Goal: Transaction & Acquisition: Purchase product/service

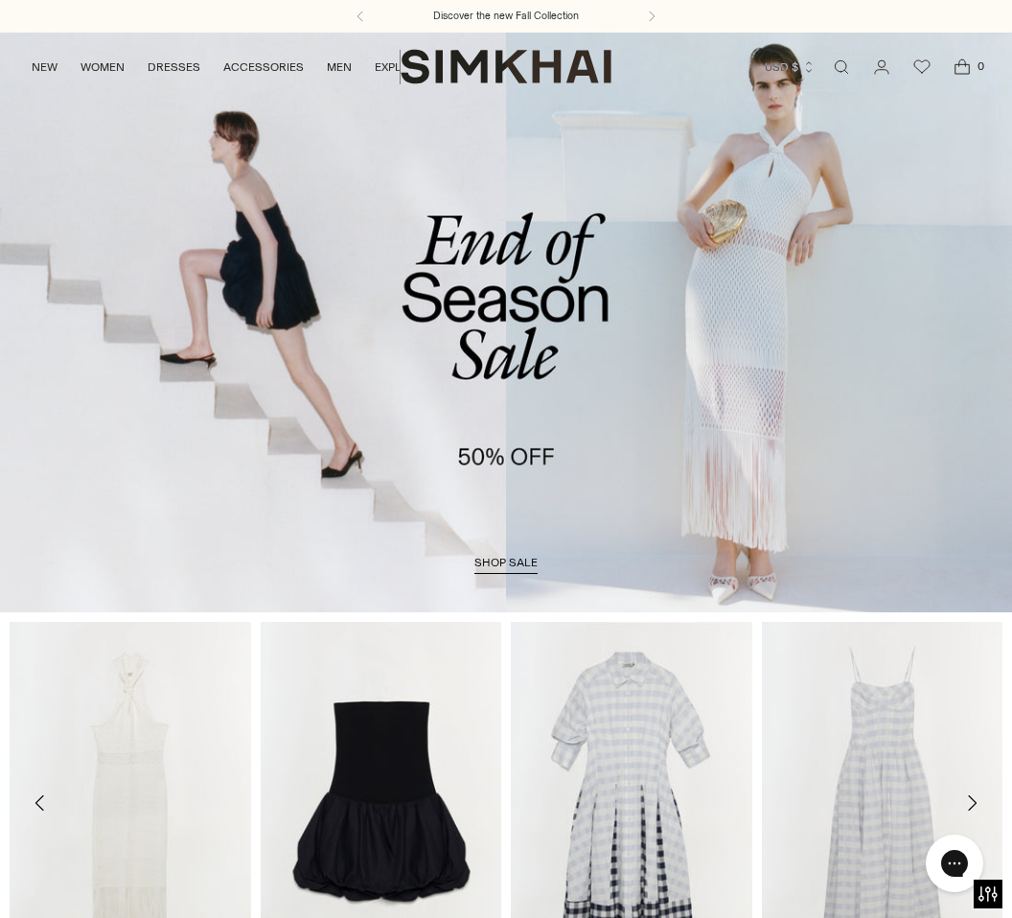
click at [520, 576] on link "/collections/sale" at bounding box center [506, 322] width 1012 height 581
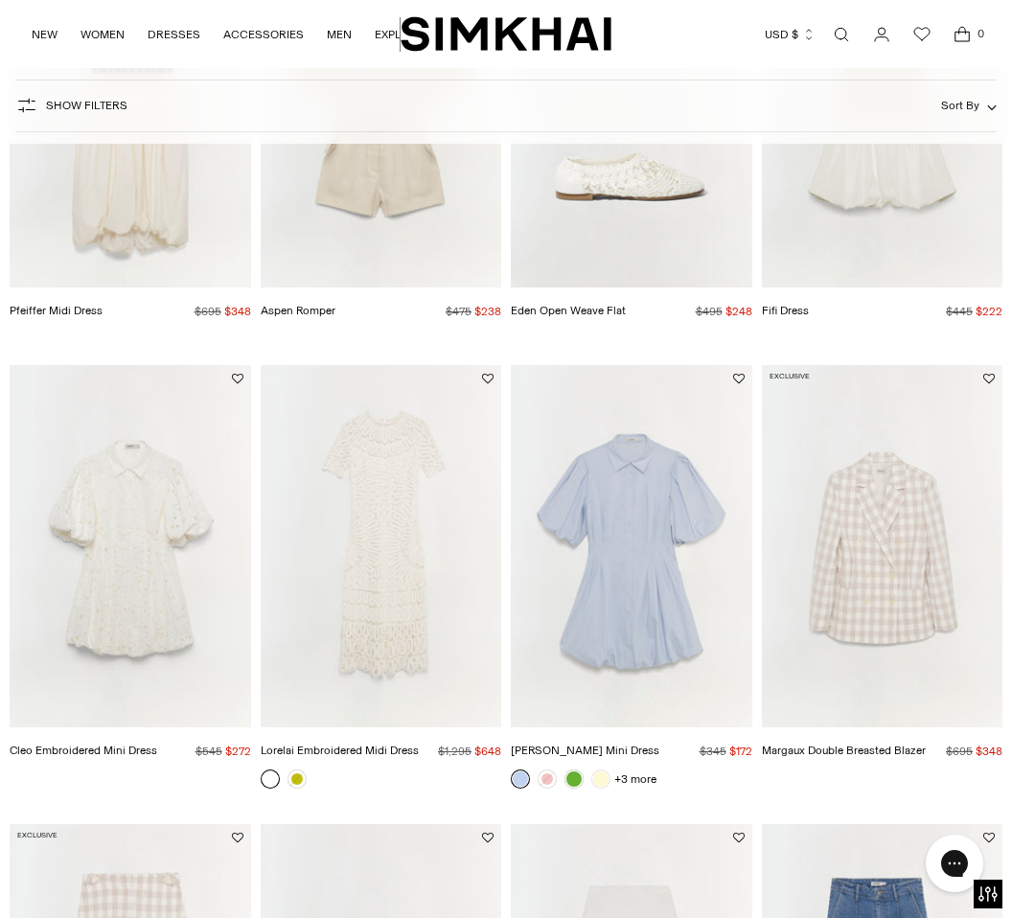
scroll to position [808, 0]
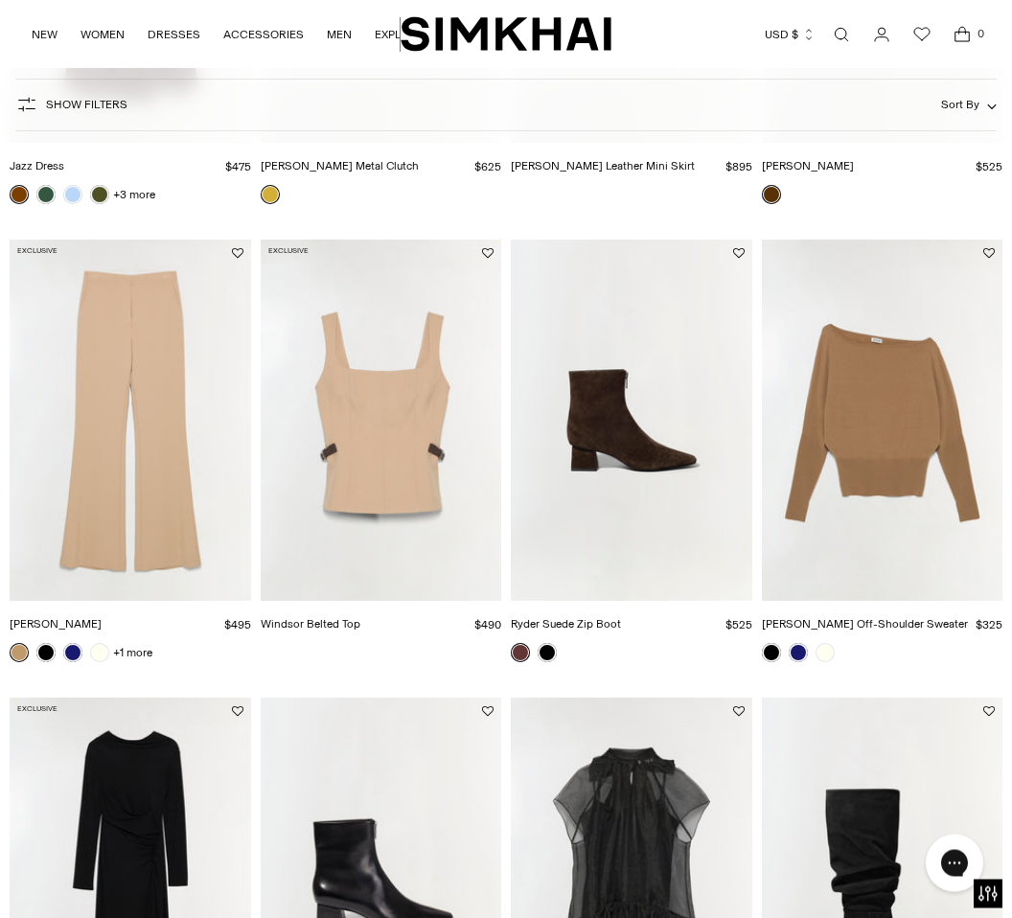
scroll to position [1863, 0]
click at [168, 539] on img "Kenna Trouser" at bounding box center [131, 419] width 242 height 361
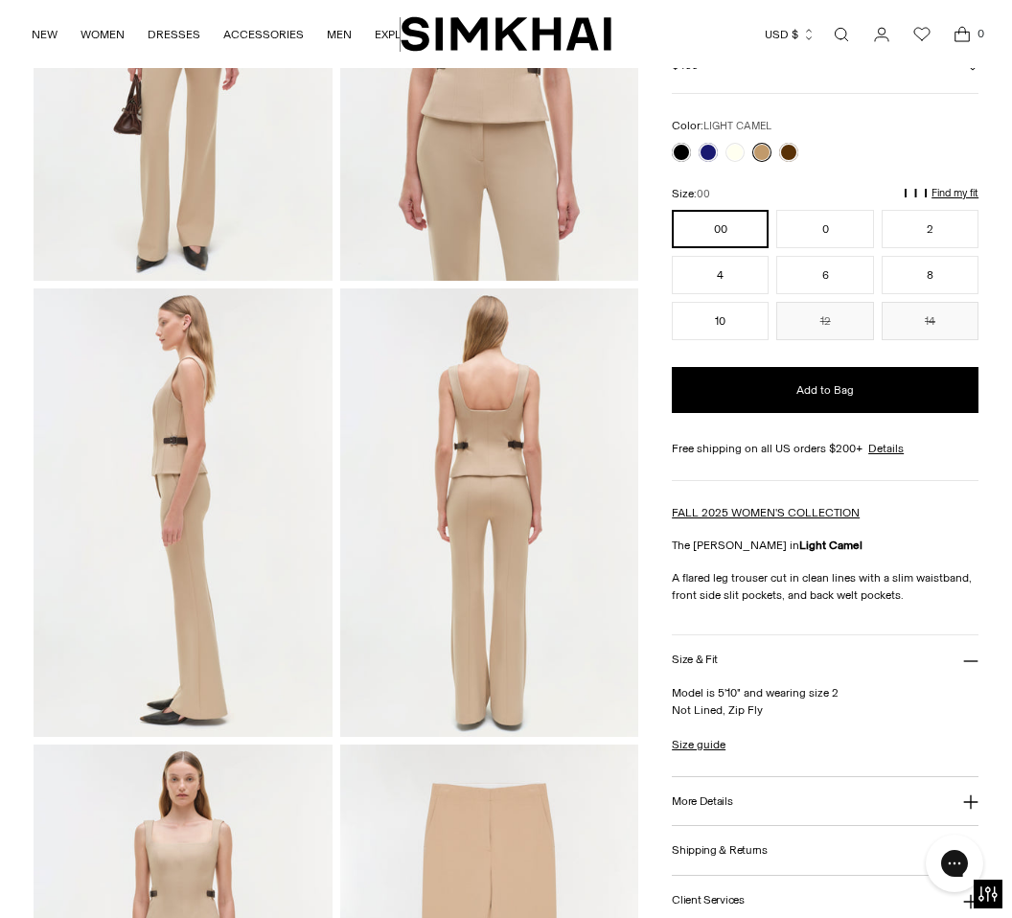
scroll to position [303, 0]
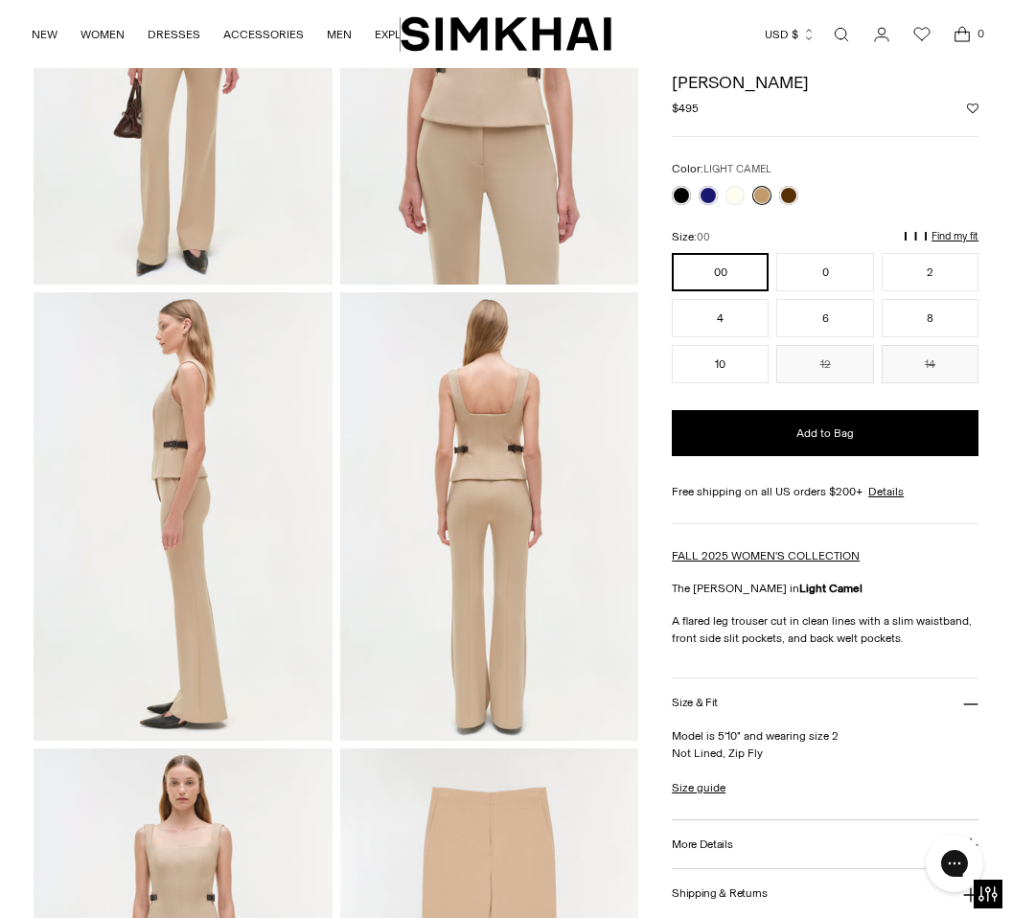
click at [733, 190] on link at bounding box center [735, 195] width 19 height 19
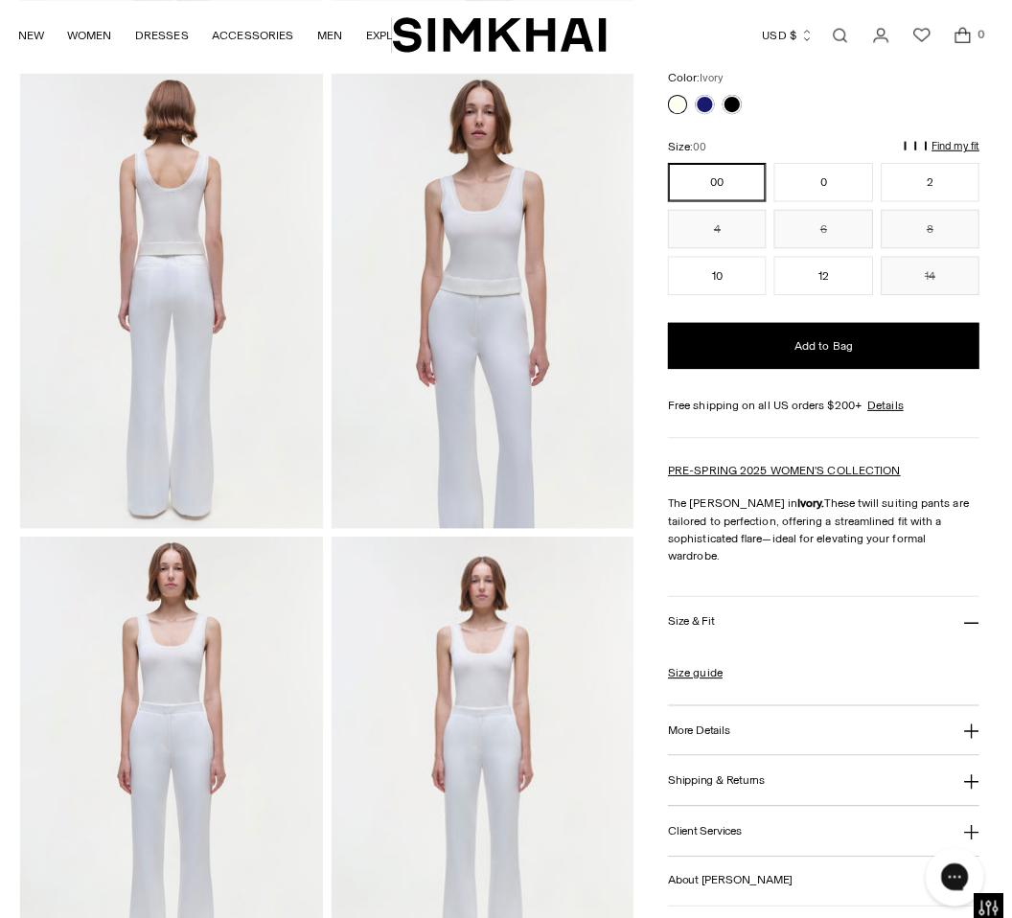
scroll to position [532, 0]
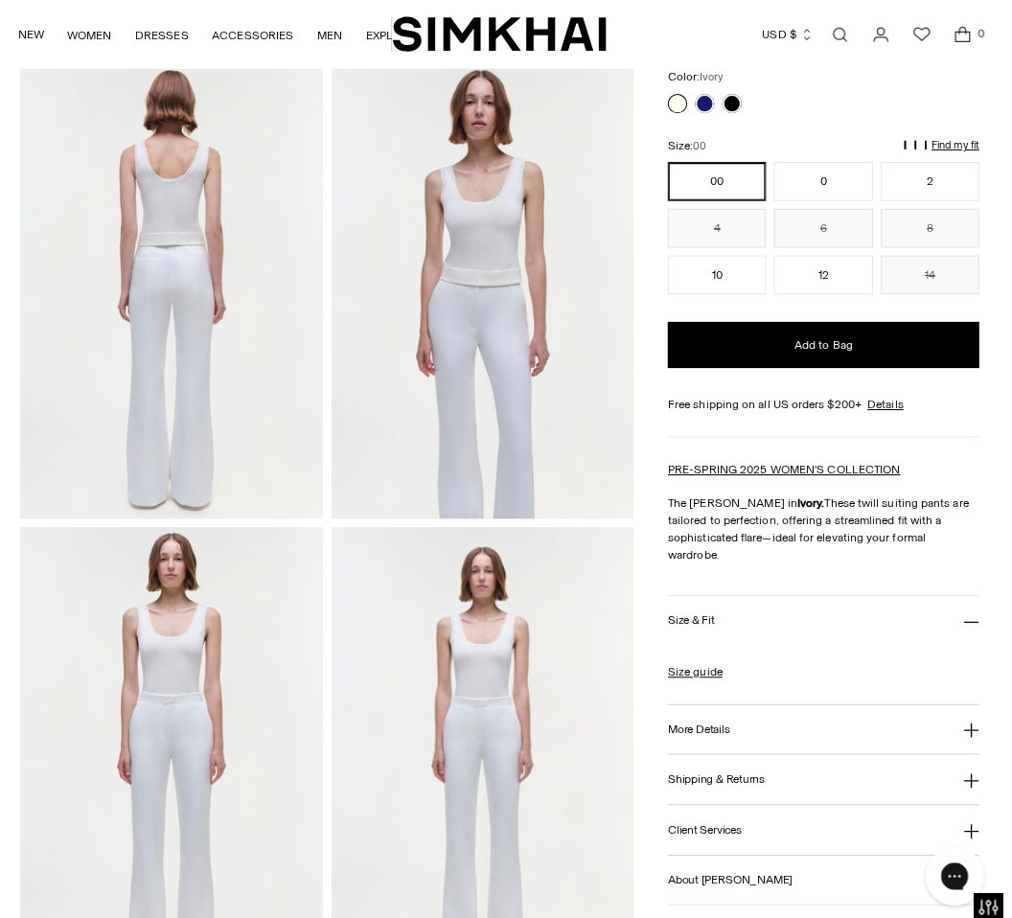
click at [963, 712] on icon at bounding box center [970, 719] width 15 height 15
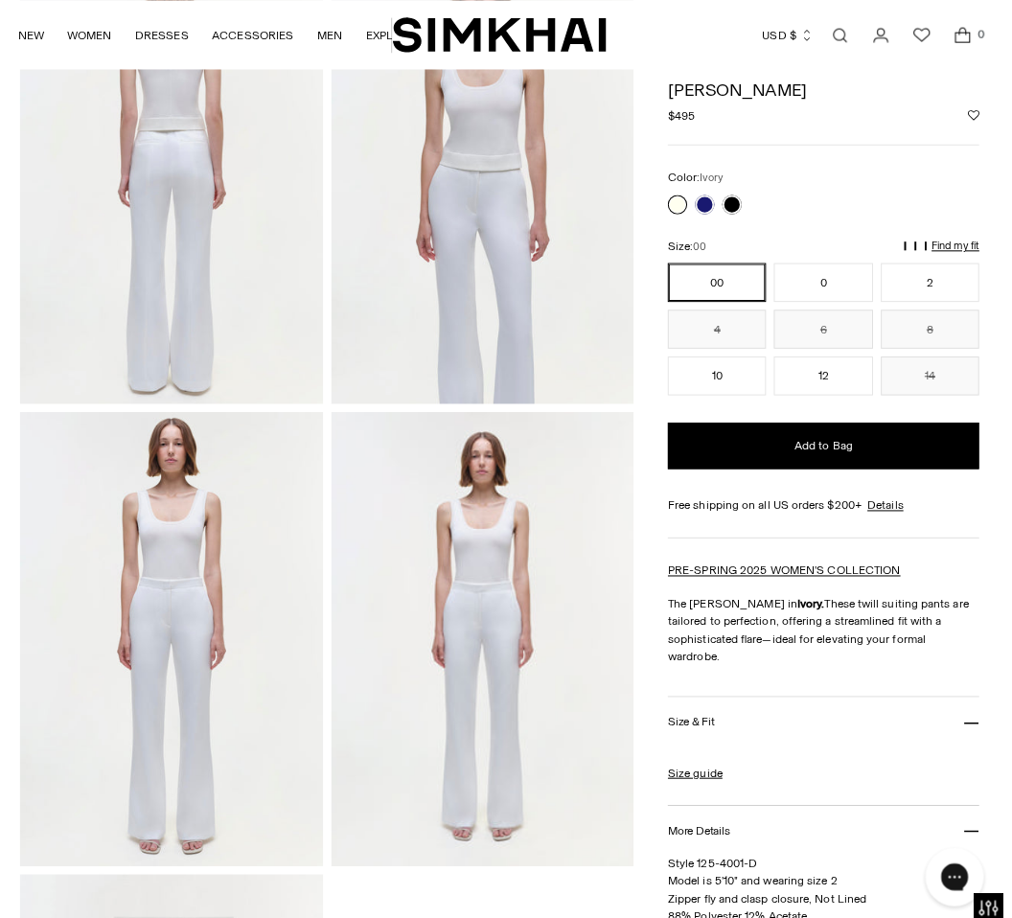
scroll to position [645, 0]
click at [963, 705] on icon at bounding box center [970, 712] width 15 height 15
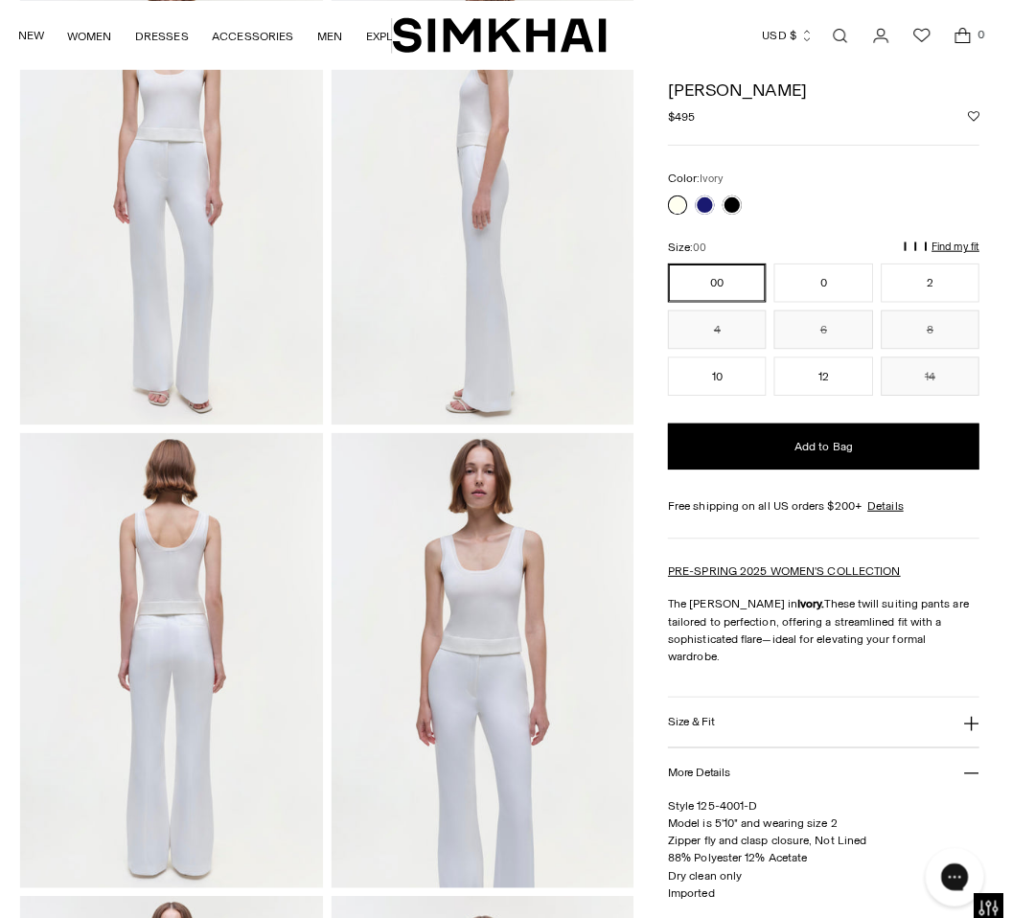
scroll to position [0, 0]
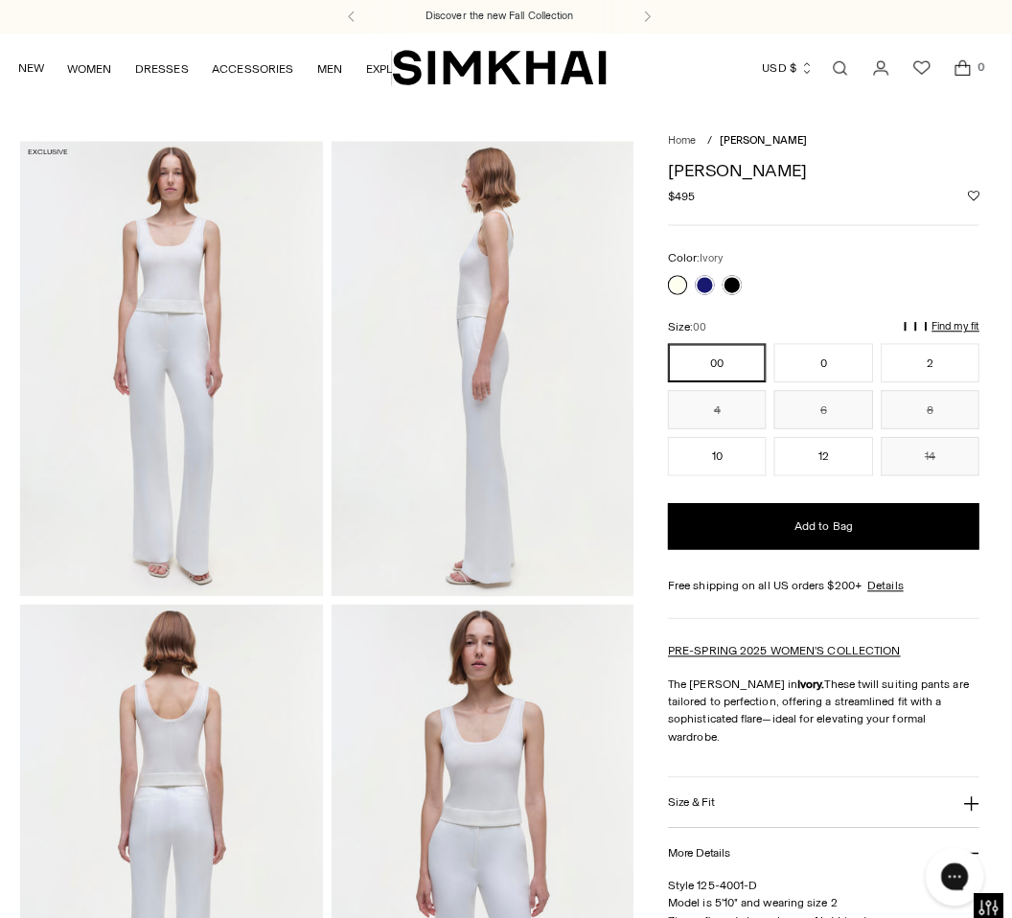
click at [699, 282] on link at bounding box center [708, 280] width 19 height 19
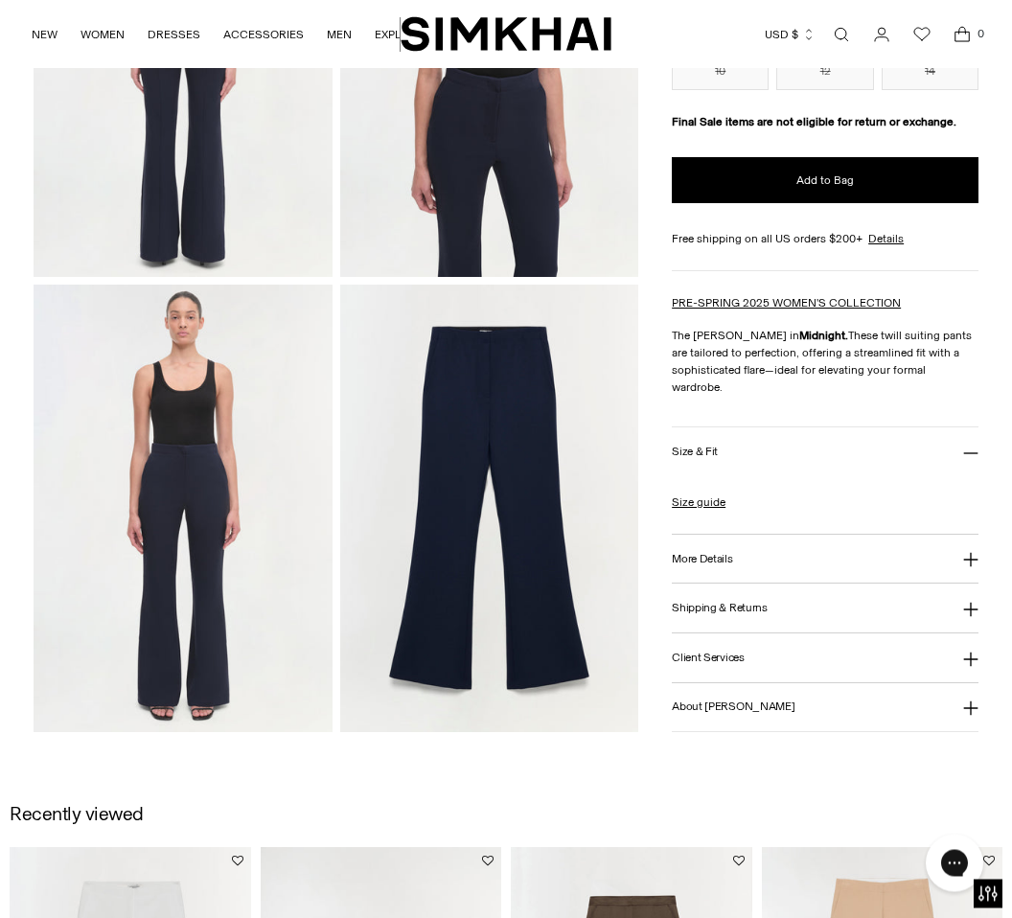
scroll to position [771, 0]
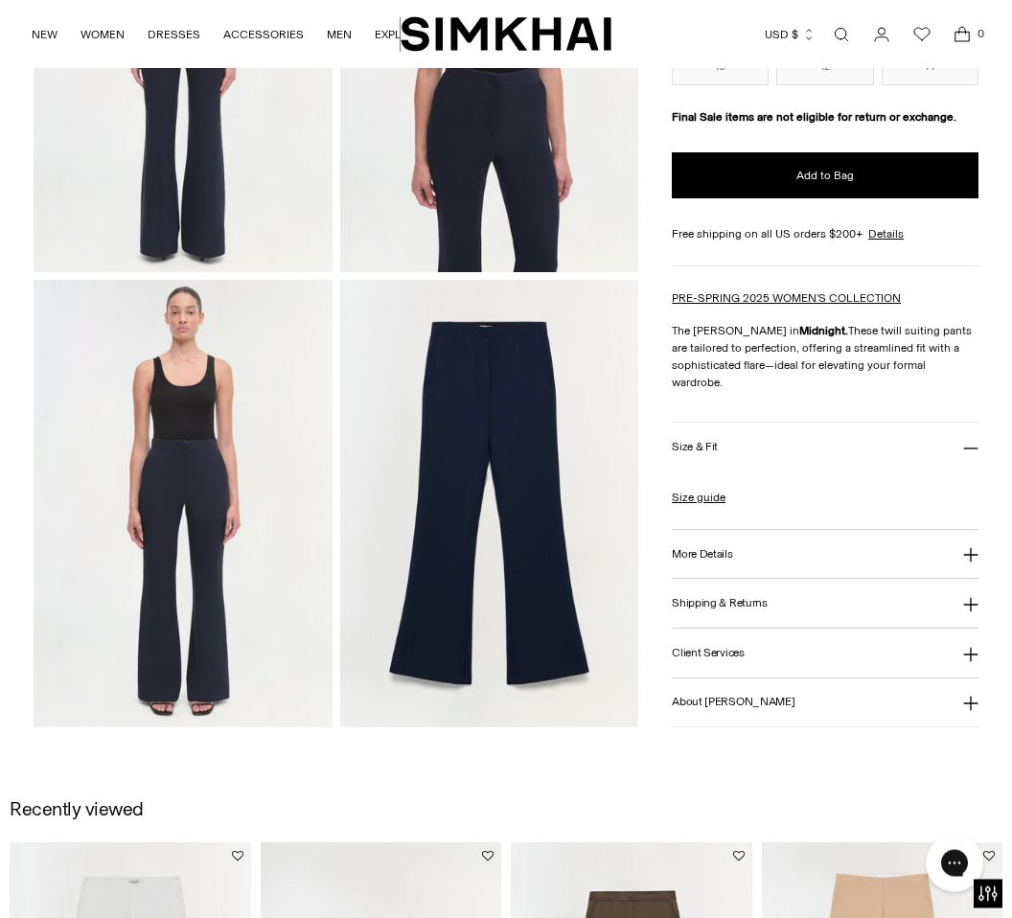
click at [970, 555] on icon at bounding box center [971, 556] width 14 height 14
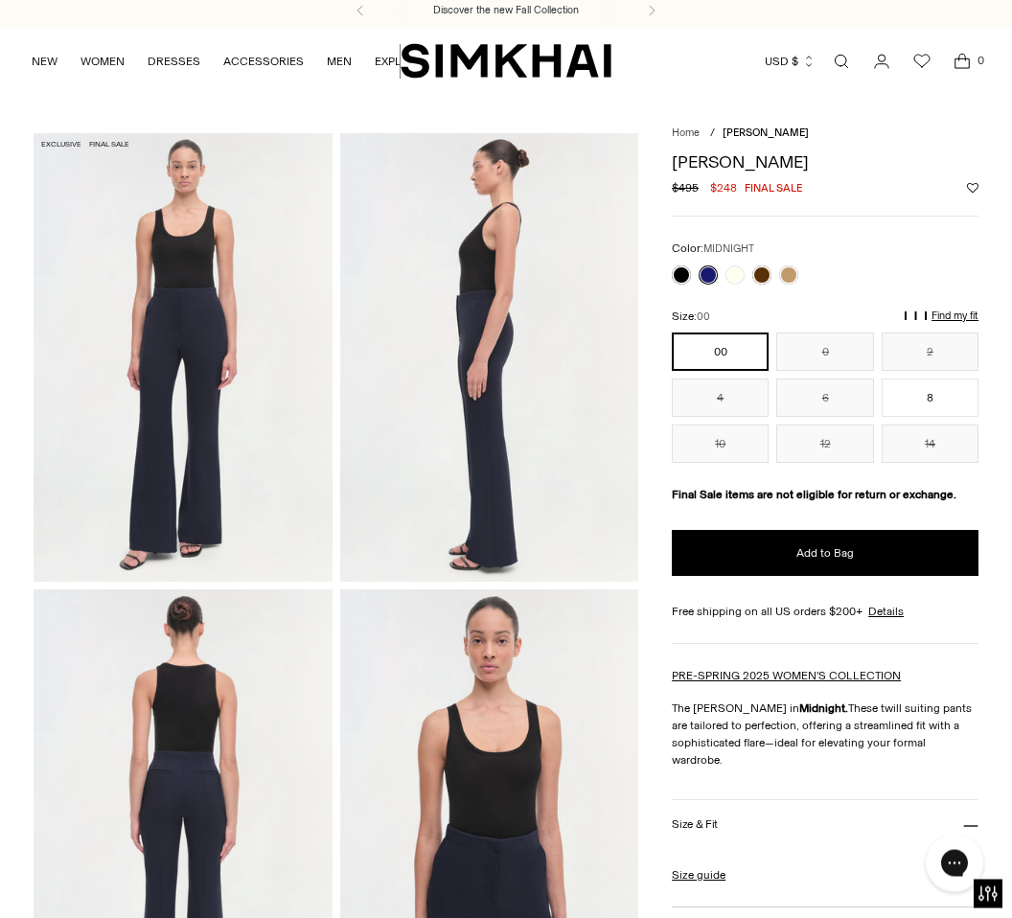
scroll to position [0, 0]
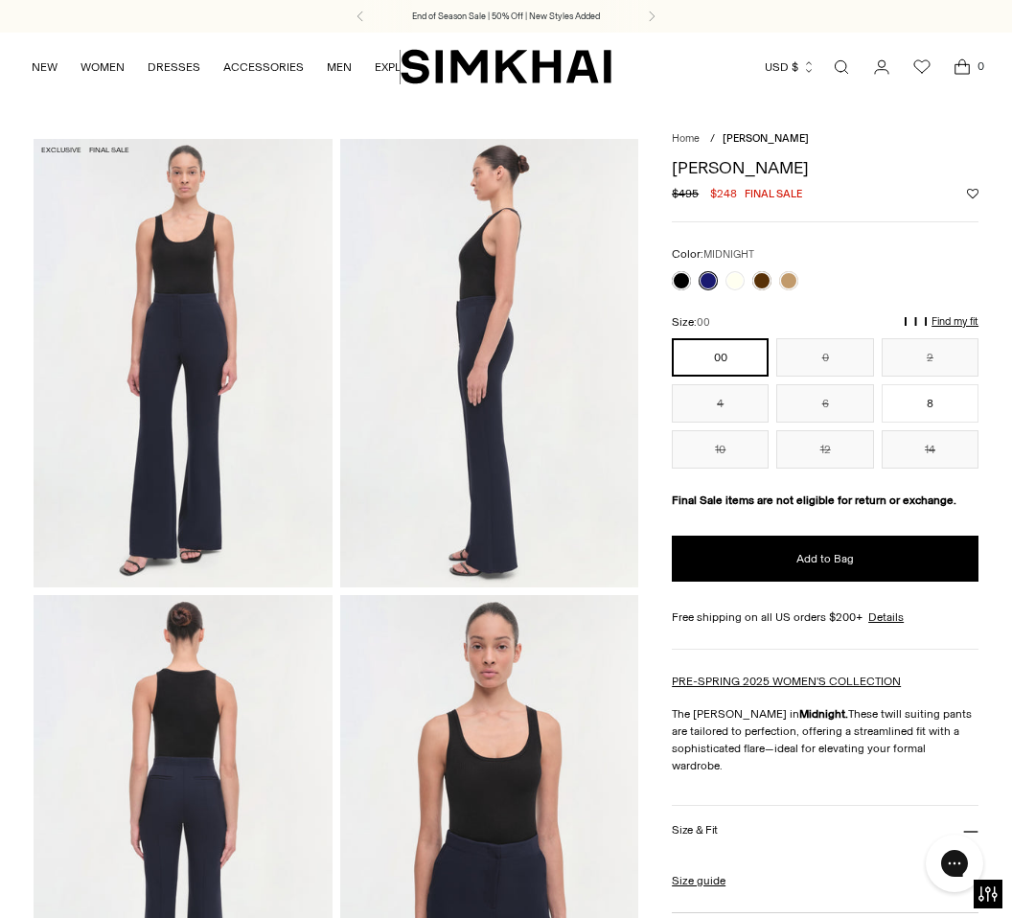
click at [799, 279] on link at bounding box center [788, 280] width 19 height 19
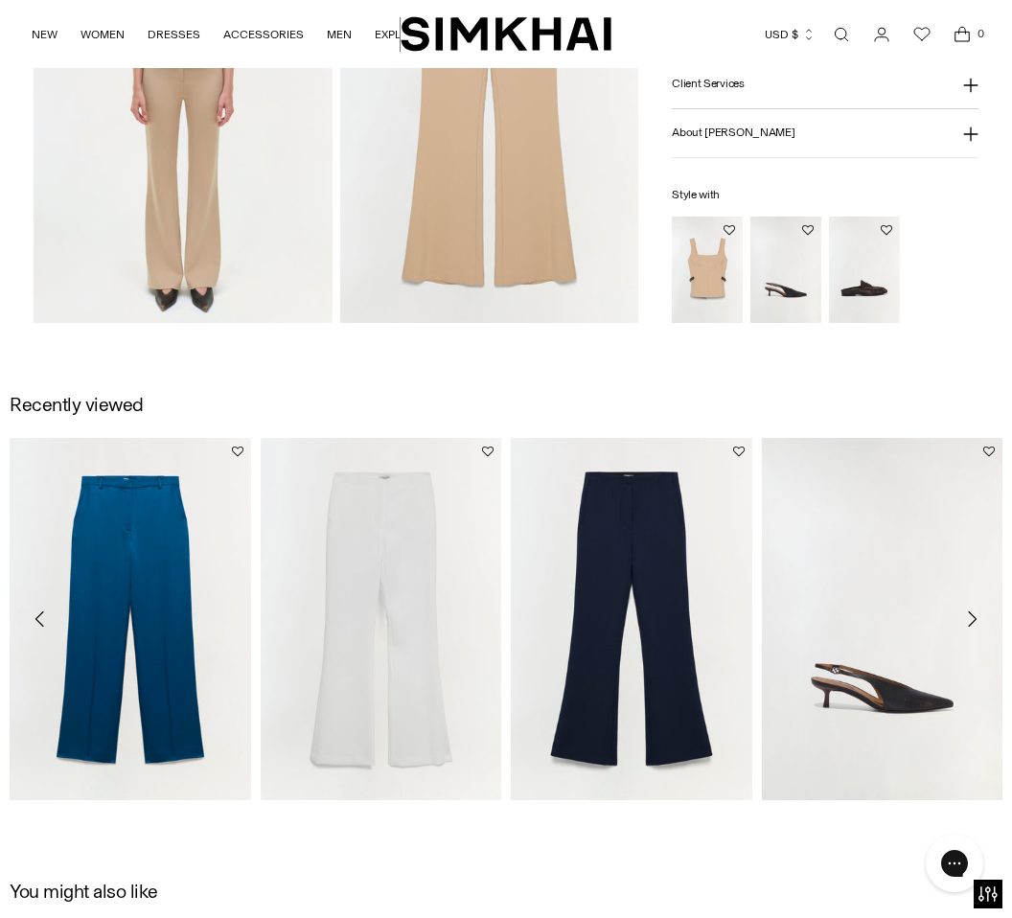
scroll to position [1177, 0]
click at [408, 739] on img "Kenna Trouser" at bounding box center [382, 617] width 242 height 361
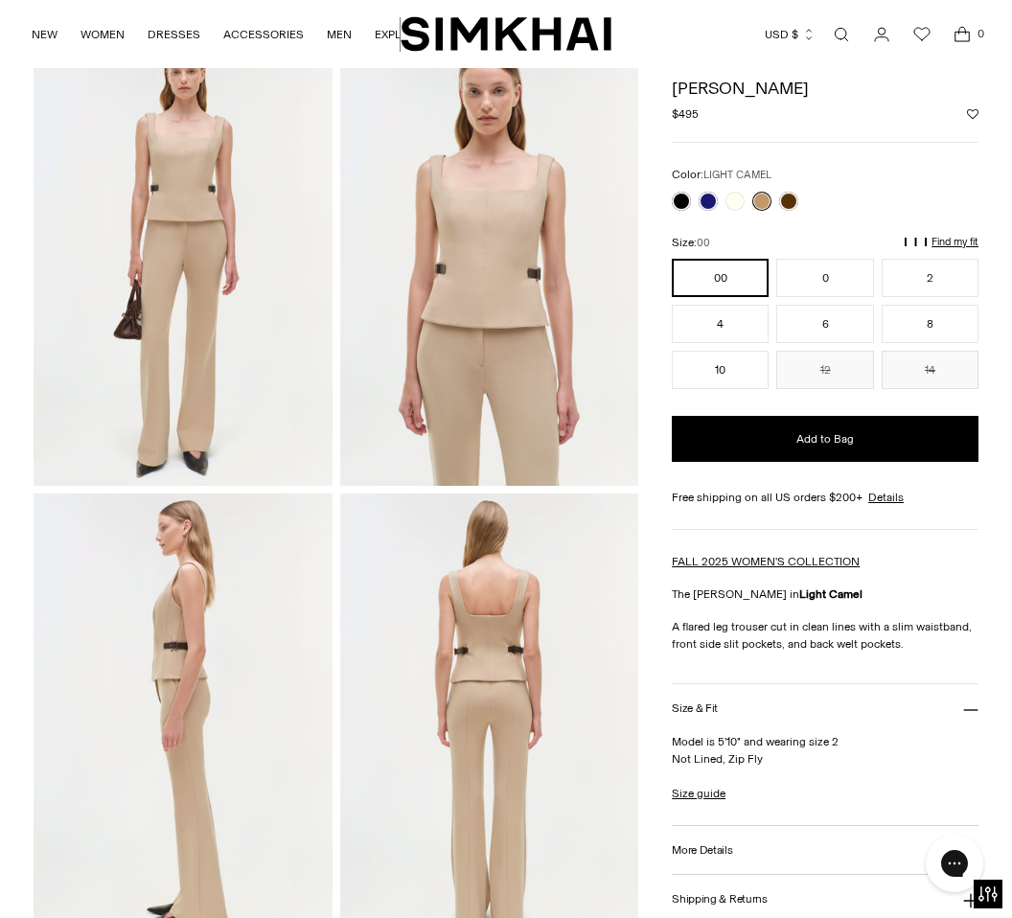
scroll to position [0, 0]
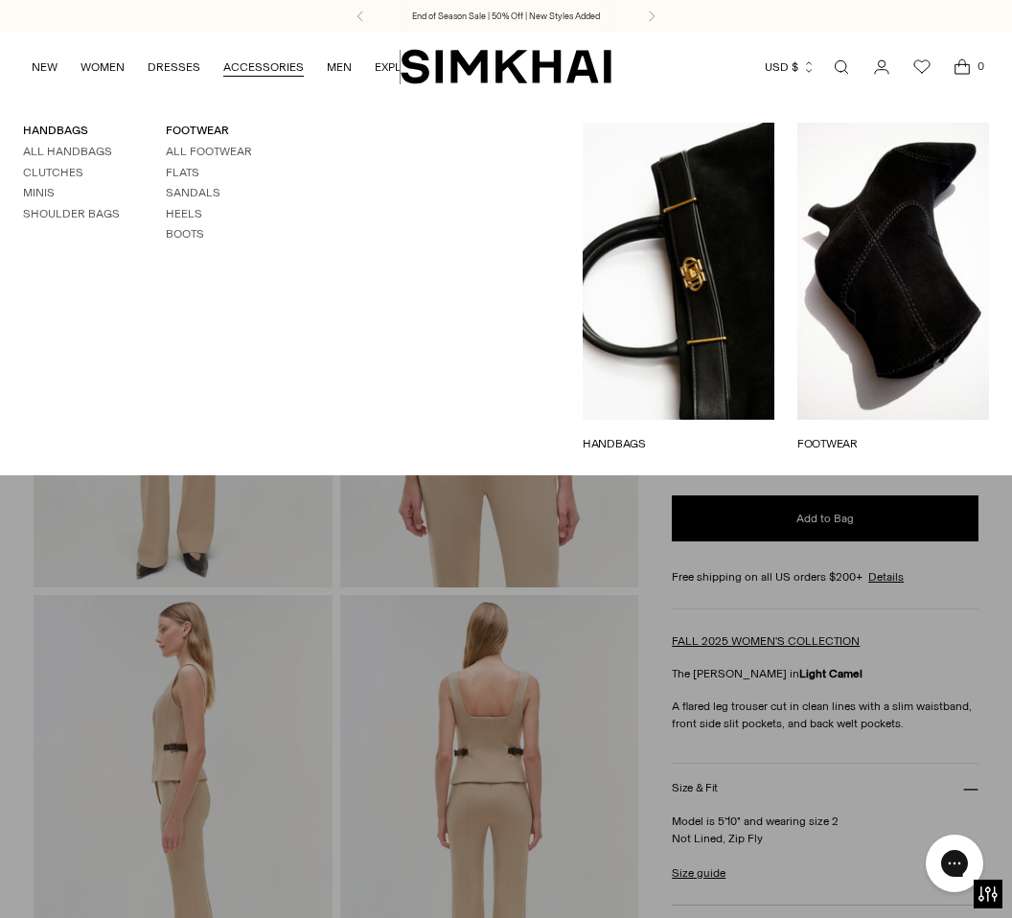
click at [730, 435] on link "HANDBAGS" at bounding box center [679, 443] width 192 height 17
